Goal: Navigation & Orientation: Find specific page/section

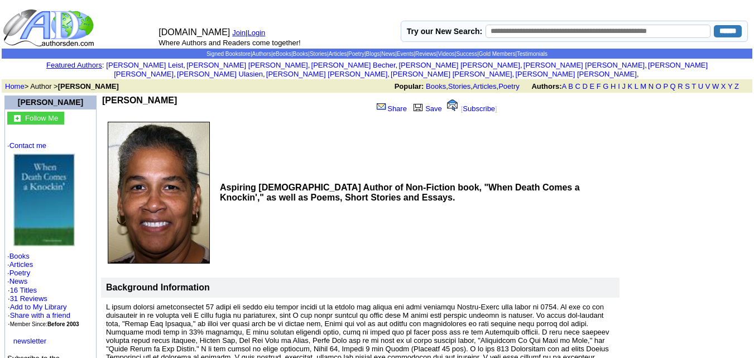
click at [625, 82] on font "Popular: Books , Stories , Articles , Poetry Authors: A B C D E F G H I J K L M…" at bounding box center [571, 86] width 354 height 8
click at [623, 82] on link "J" at bounding box center [624, 86] width 4 height 8
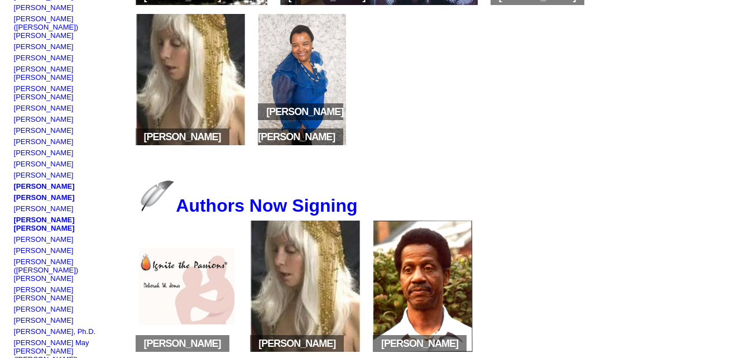
scroll to position [283, 0]
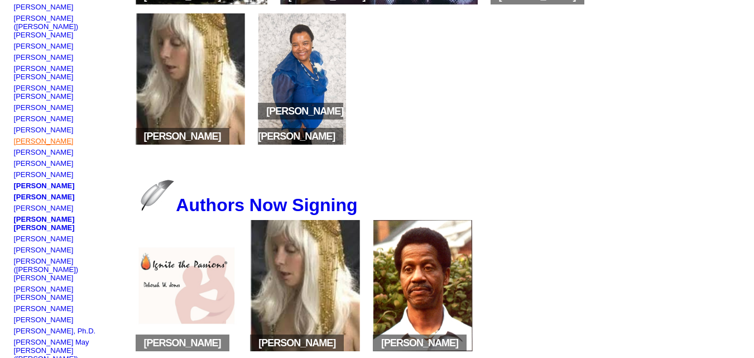
click at [45, 137] on link "Shirley Priscilla Johnson" at bounding box center [44, 141] width 60 height 8
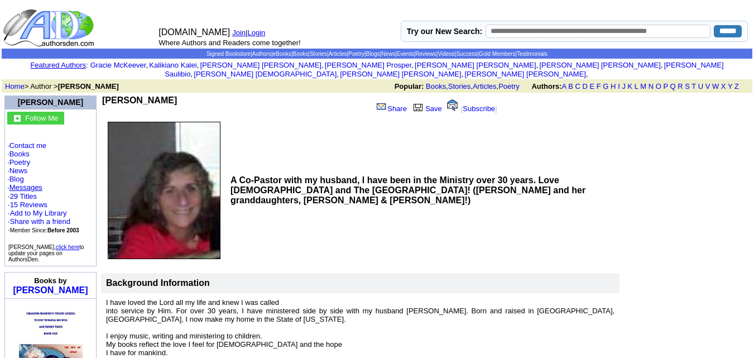
drag, startPoint x: 109, startPoint y: 91, endPoint x: 214, endPoint y: 87, distance: 105.0
click at [214, 95] on td "Shirley Priscilla Johnson" at bounding box center [235, 105] width 266 height 21
copy b "Shirley Priscilla Johnson"
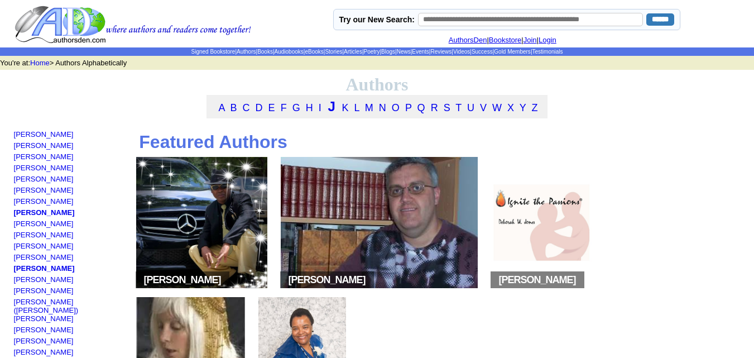
scroll to position [283, 0]
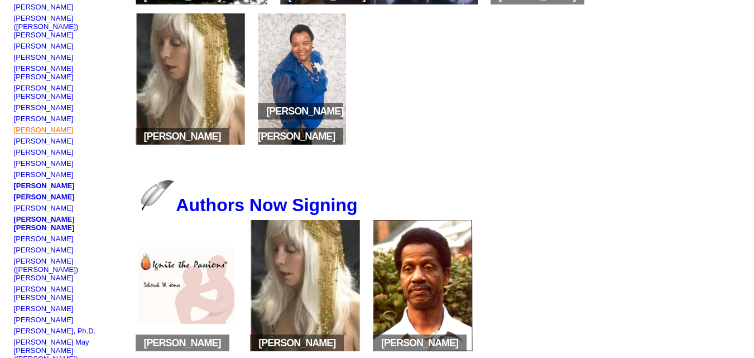
click at [50, 126] on link "[PERSON_NAME]" at bounding box center [44, 130] width 60 height 8
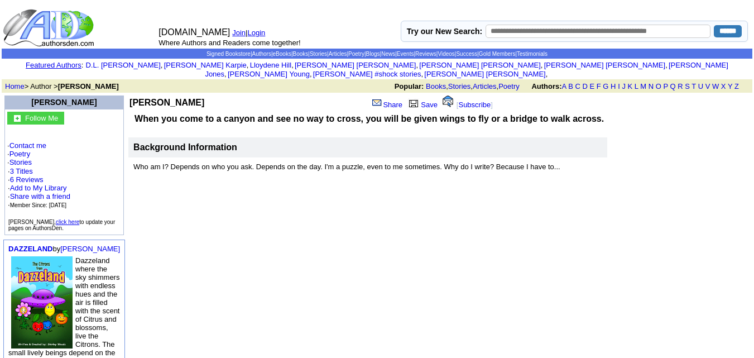
drag, startPoint x: 106, startPoint y: 93, endPoint x: 203, endPoint y: 88, distance: 97.2
click at [203, 95] on td "[PERSON_NAME]" at bounding box center [195, 102] width 133 height 14
copy b "[PERSON_NAME]"
